Goal: Navigation & Orientation: Find specific page/section

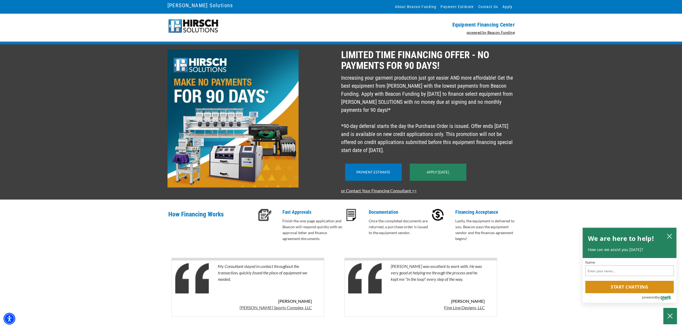
click at [194, 23] on img at bounding box center [194, 26] width 52 height 15
click at [190, 28] on img at bounding box center [194, 26] width 52 height 15
click at [189, 4] on link "[PERSON_NAME] Solutions" at bounding box center [201, 5] width 66 height 9
click at [205, 27] on img at bounding box center [194, 26] width 52 height 15
click at [190, 21] on img at bounding box center [194, 26] width 52 height 15
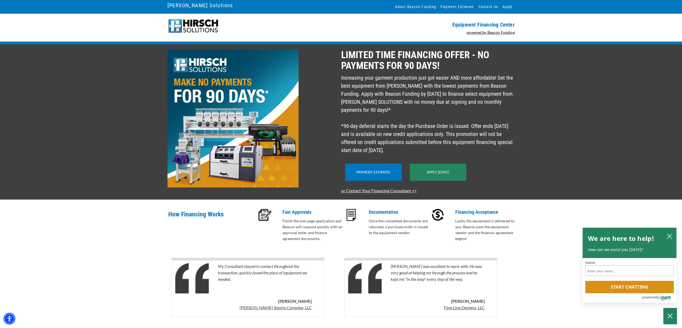
click at [190, 21] on img at bounding box center [194, 26] width 52 height 15
